Goal: Task Accomplishment & Management: Manage account settings

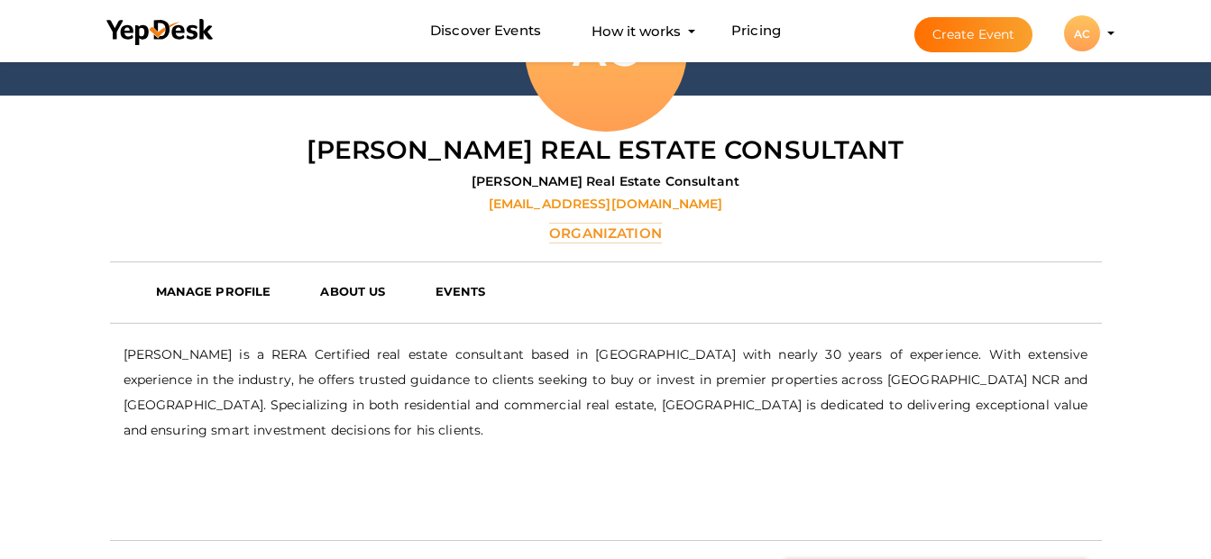
scroll to position [330, 0]
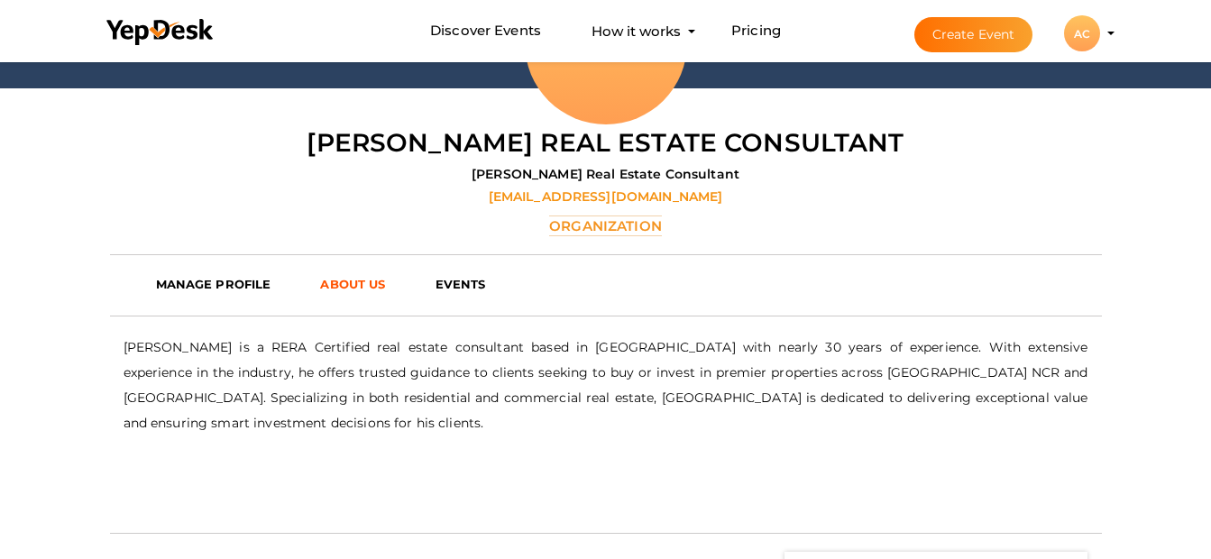
click at [370, 289] on b "ABOUT US" at bounding box center [352, 284] width 65 height 14
click at [369, 287] on b "ABOUT US" at bounding box center [352, 284] width 65 height 14
click at [250, 284] on b "MANAGE PROFILE" at bounding box center [213, 284] width 115 height 14
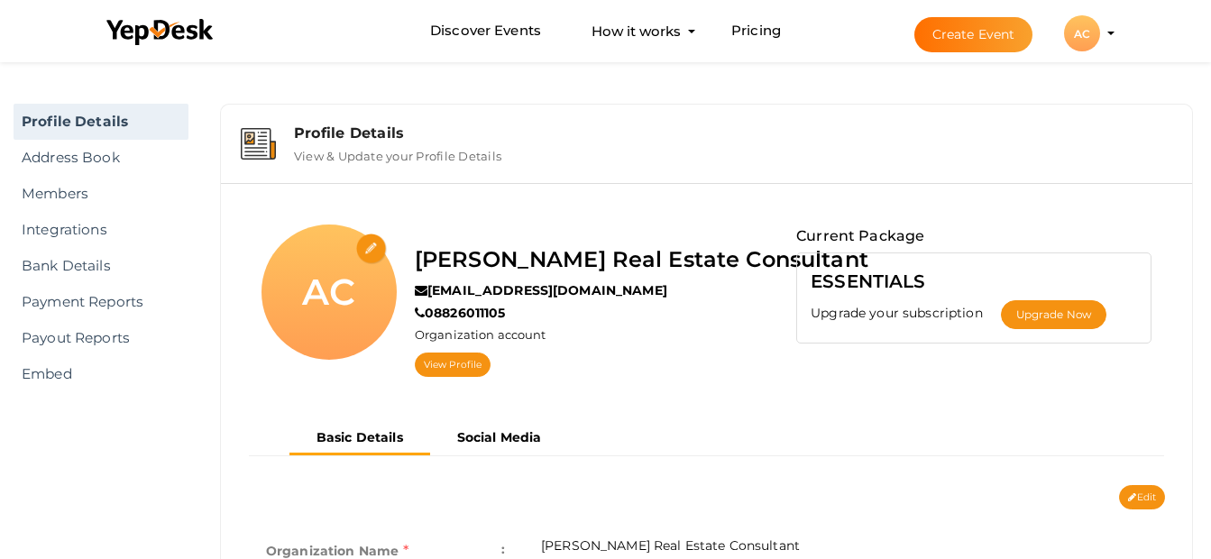
click at [1116, 40] on li "Create Event AC AC [PERSON_NAME] Real Estate Consultant [EMAIL_ADDRESS][DOMAIN_…" at bounding box center [998, 33] width 241 height 65
click at [1105, 33] on li "Create Event AC AC [PERSON_NAME] Real Estate Consultant [EMAIL_ADDRESS][DOMAIN_…" at bounding box center [998, 33] width 241 height 65
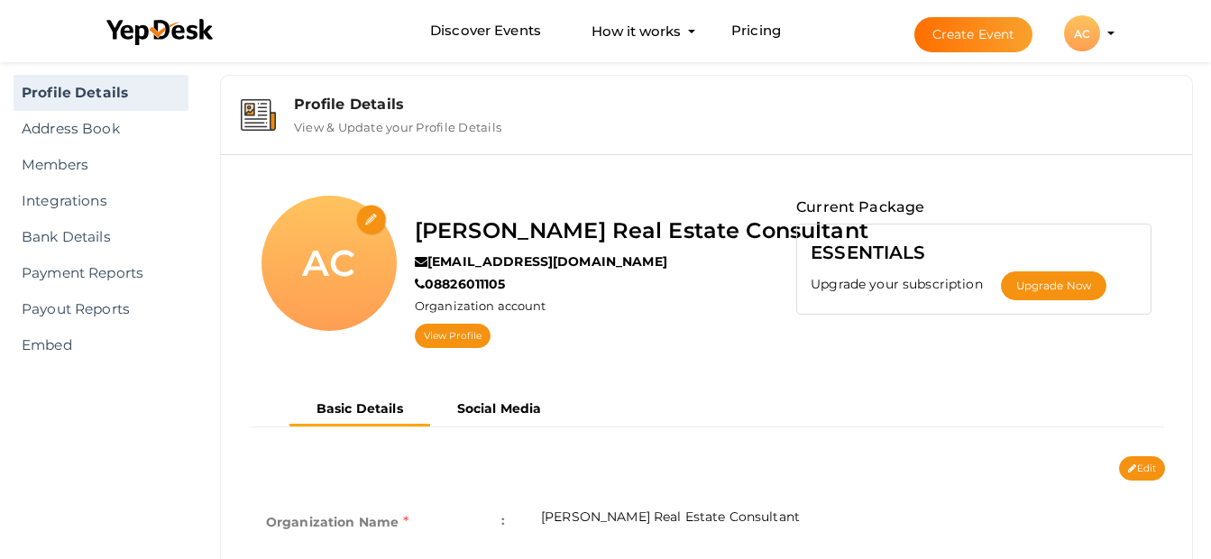
scroll to position [35, 0]
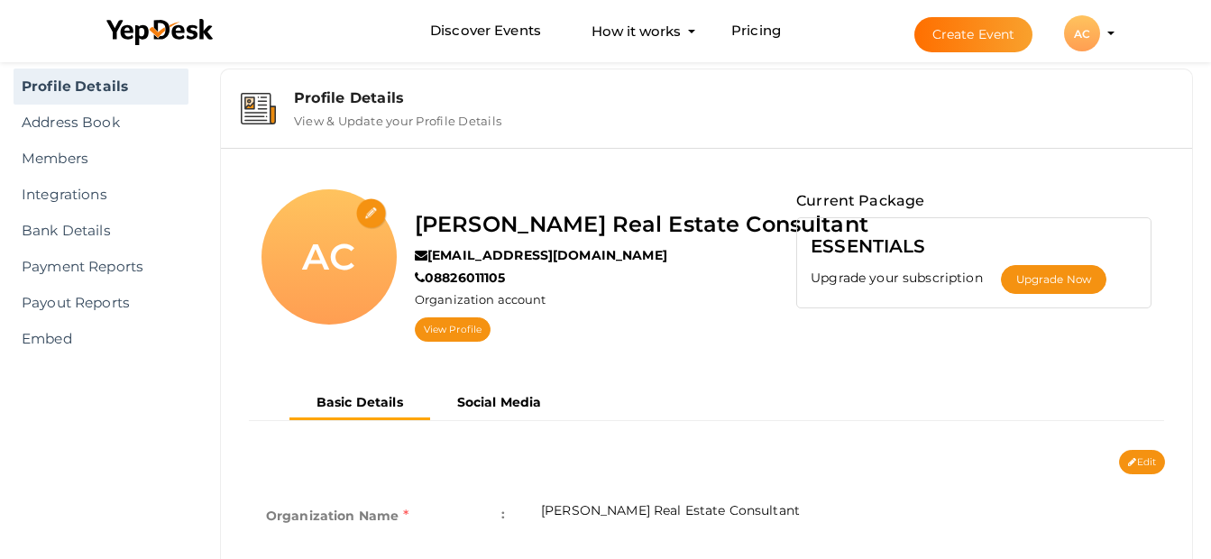
click at [119, 77] on link "Profile Details" at bounding box center [101, 87] width 175 height 36
click at [395, 104] on div "Profile Details" at bounding box center [733, 97] width 878 height 17
click at [378, 212] on input "file" at bounding box center [372, 214] width 32 height 32
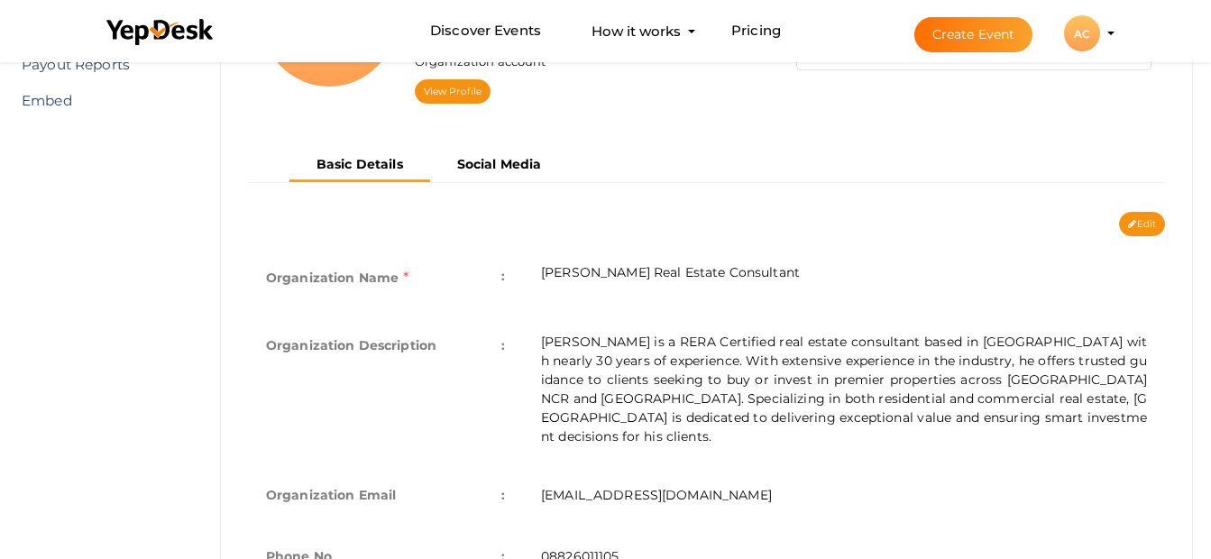
scroll to position [280, 0]
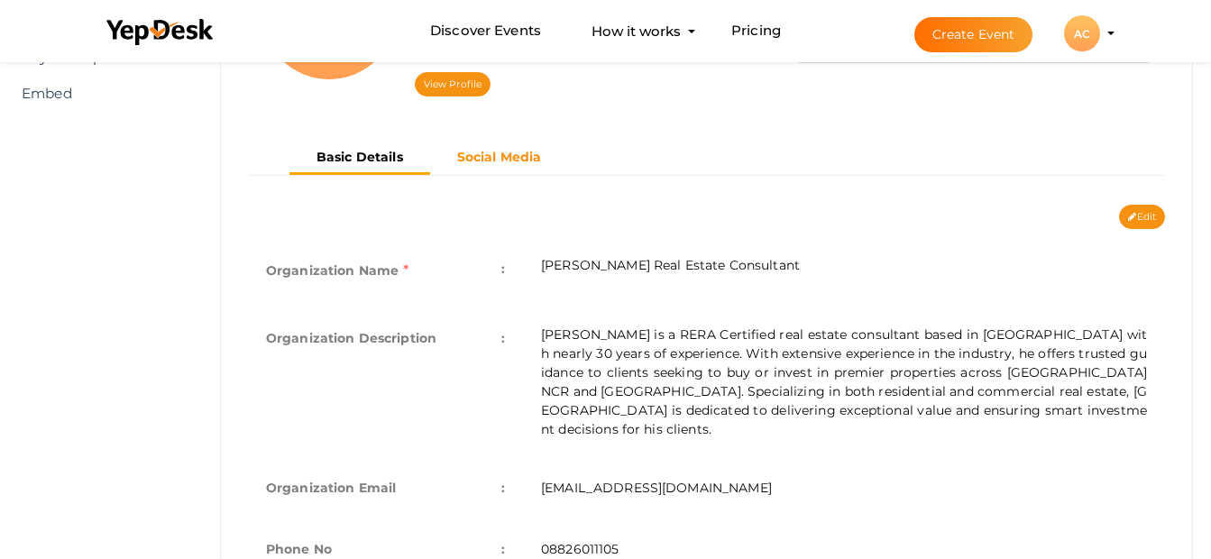
click at [513, 155] on b "Social Media" at bounding box center [499, 157] width 85 height 16
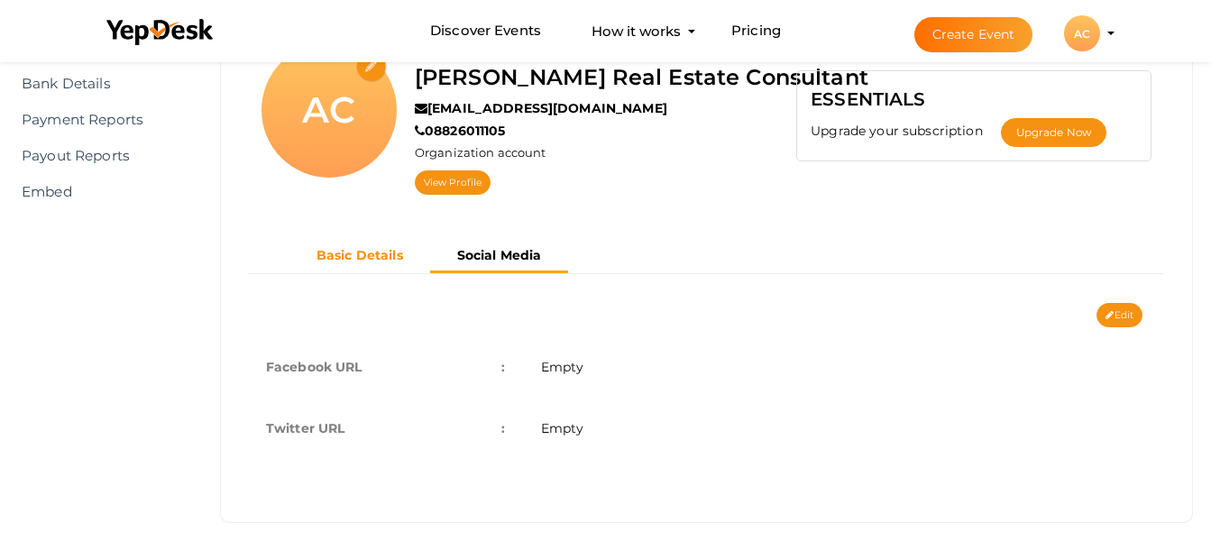
click at [382, 252] on b "Basic Details" at bounding box center [359, 255] width 87 height 16
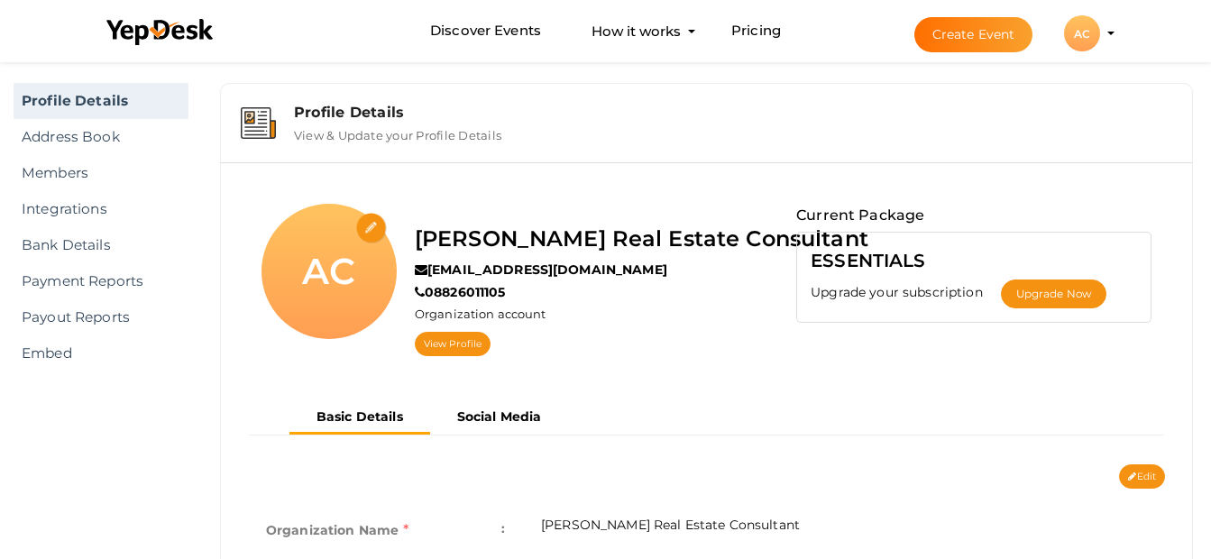
scroll to position [0, 0]
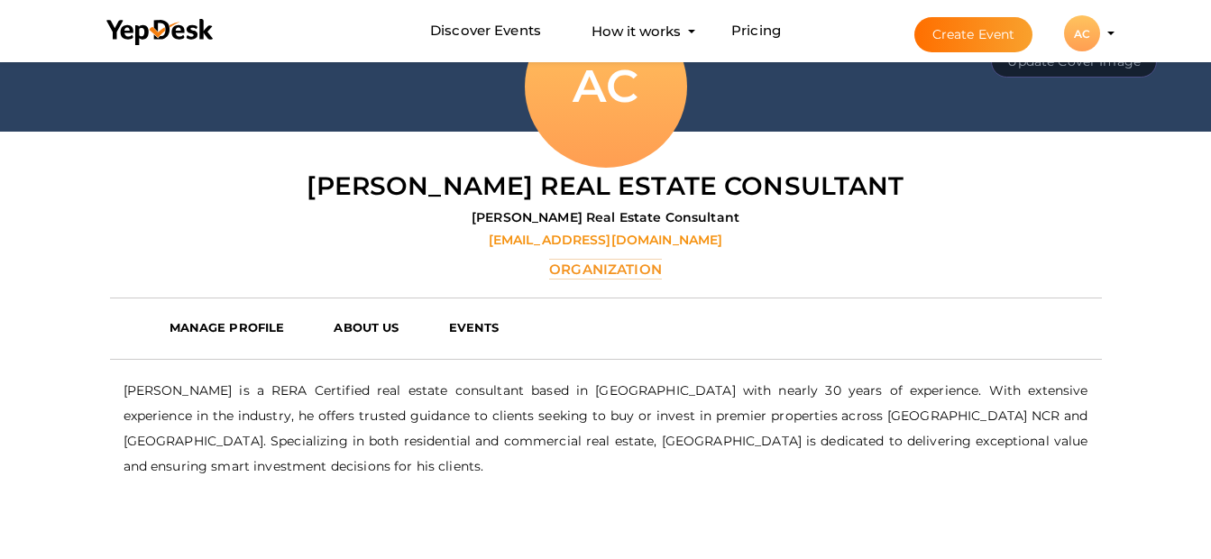
scroll to position [334, 0]
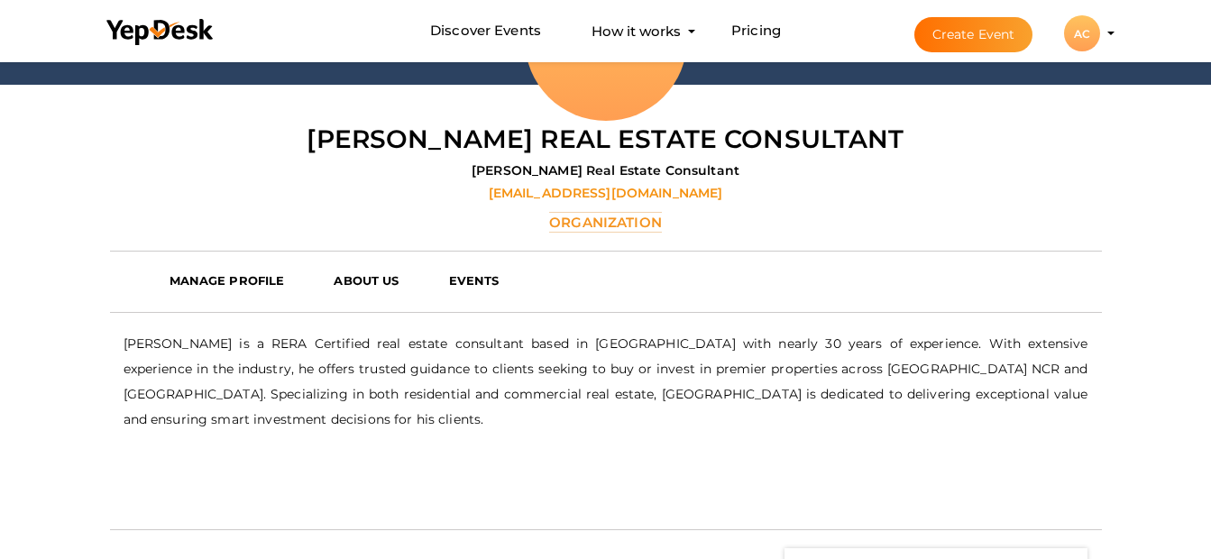
click at [948, 48] on button "Create Event" at bounding box center [973, 34] width 119 height 35
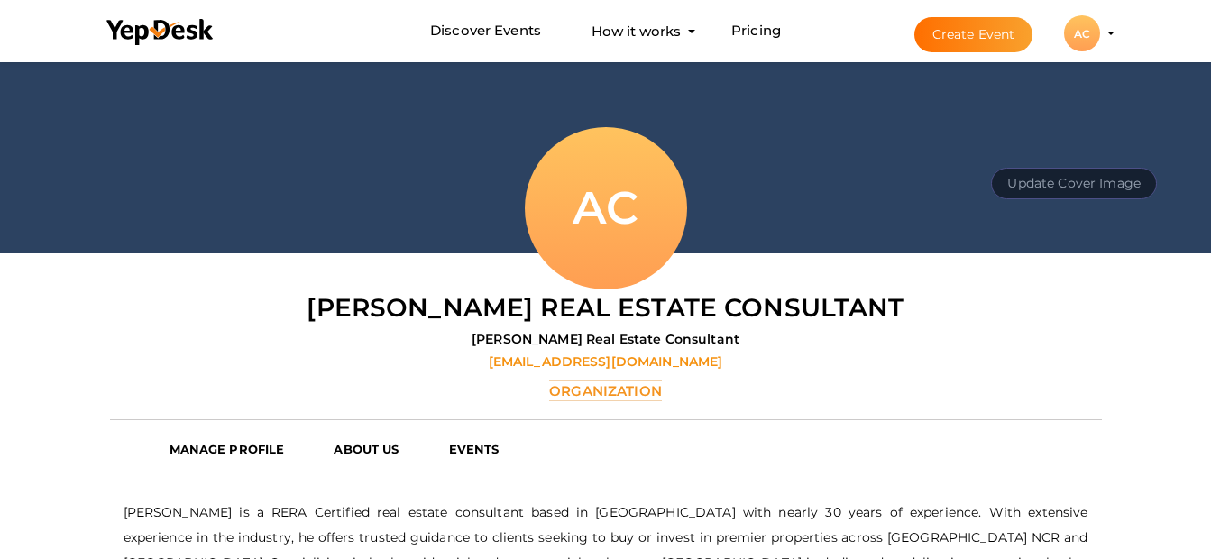
scroll to position [169, 0]
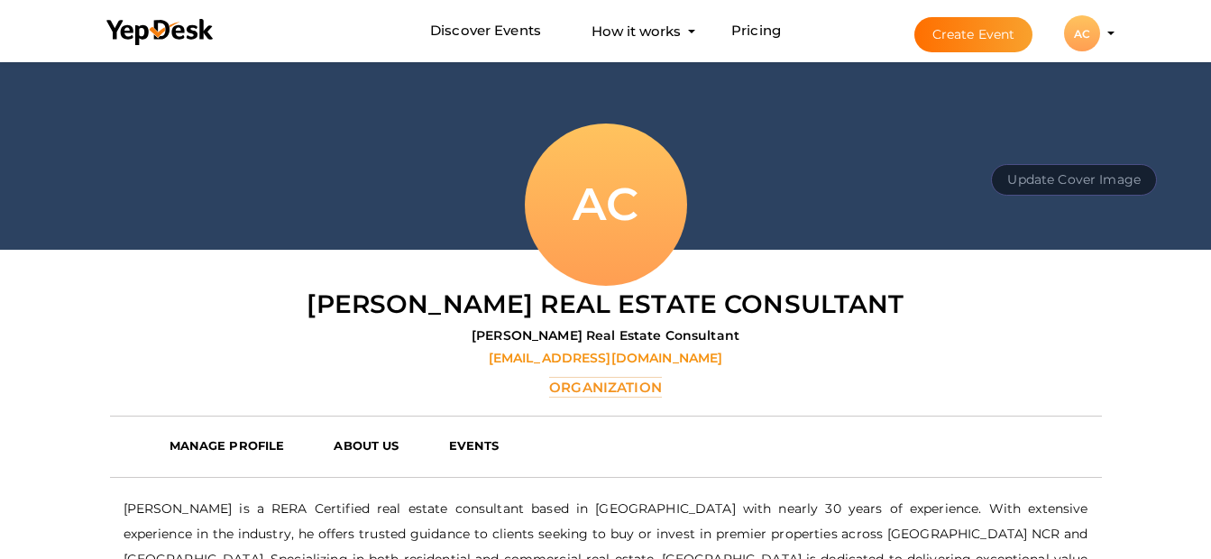
click at [1074, 41] on div "AC" at bounding box center [1082, 33] width 36 height 36
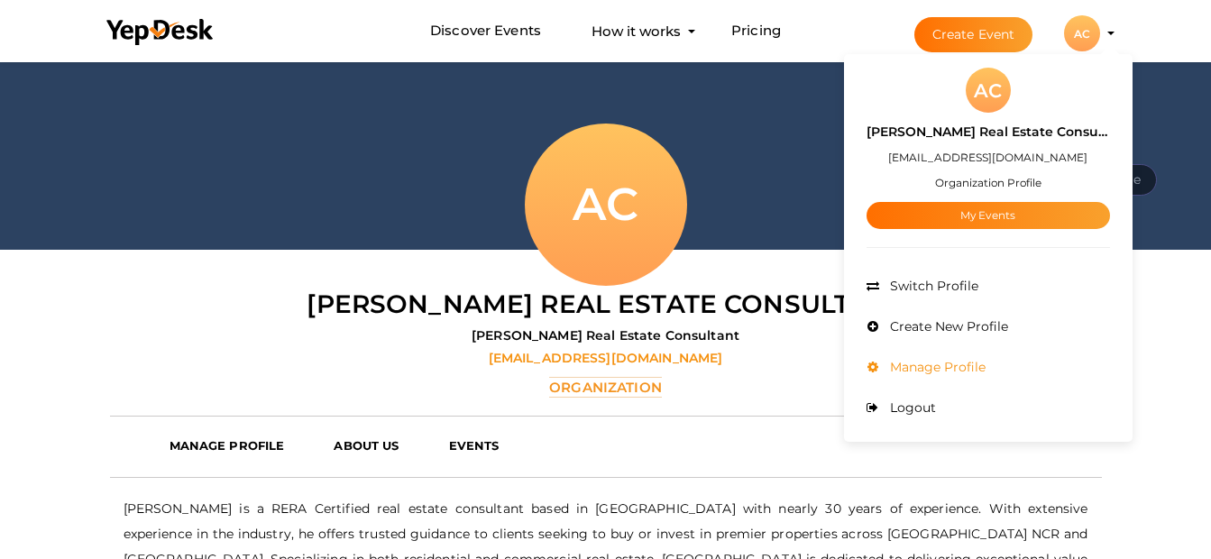
click at [920, 352] on li "Manage Profile" at bounding box center [987, 367] width 243 height 41
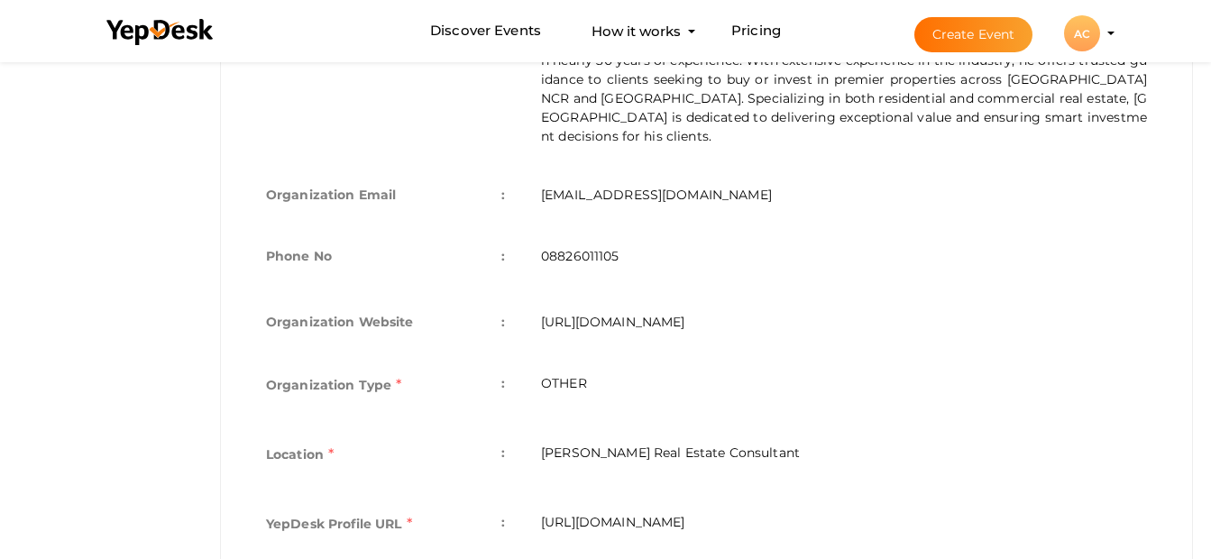
scroll to position [626, 0]
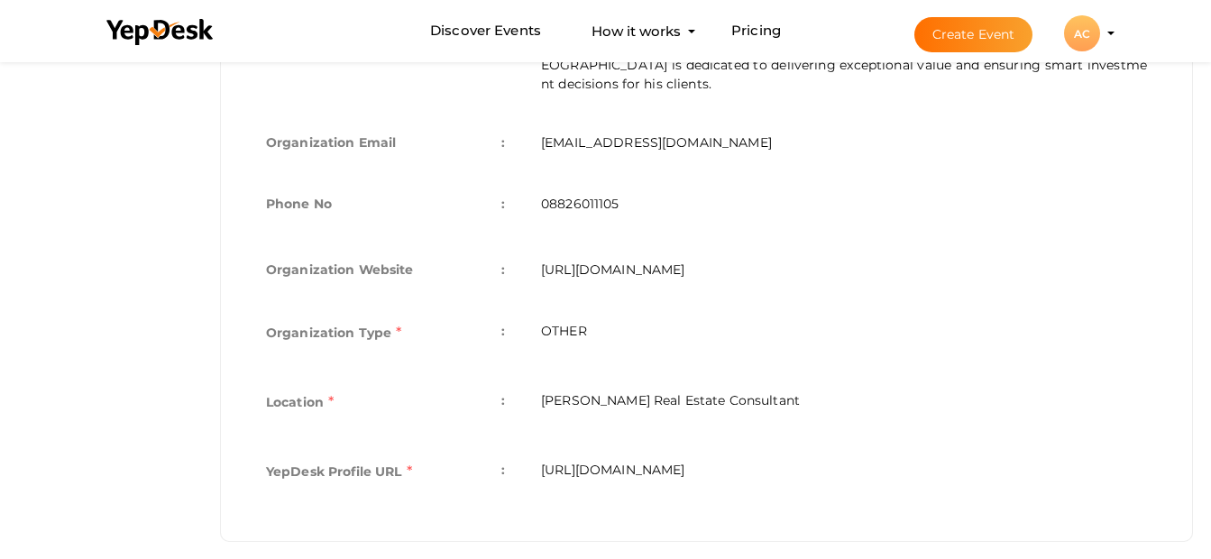
click at [1104, 33] on button "AC AC [PERSON_NAME] Real Estate Consultant [EMAIL_ADDRESS][DOMAIN_NAME] Organiz…" at bounding box center [1081, 33] width 47 height 38
click at [1100, 33] on profile-pic "AC" at bounding box center [1082, 34] width 36 height 14
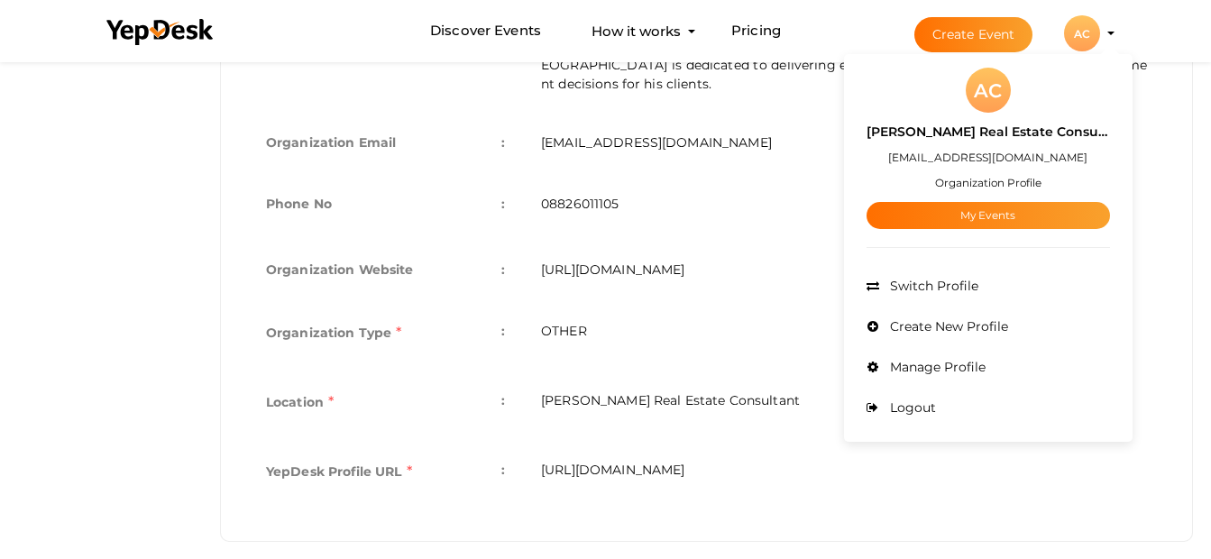
click at [644, 193] on td "08826011105" at bounding box center [844, 206] width 642 height 66
